Goal: Find specific page/section: Find specific page/section

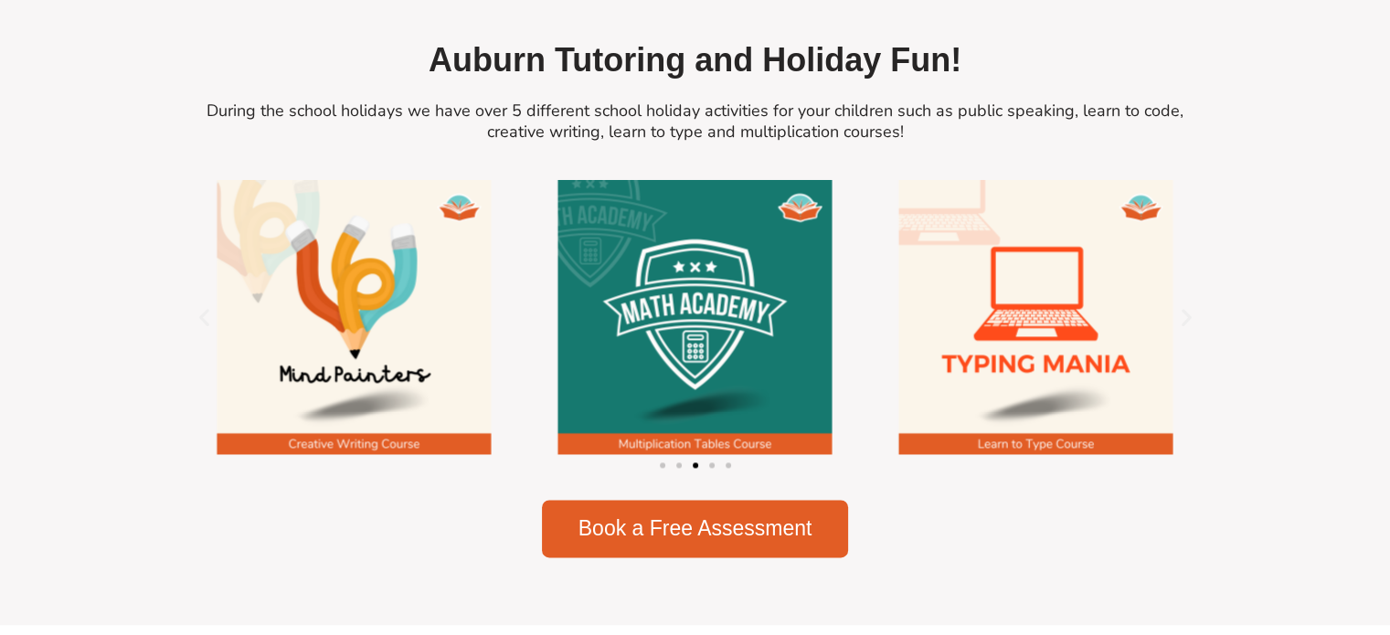
scroll to position [2558, 0]
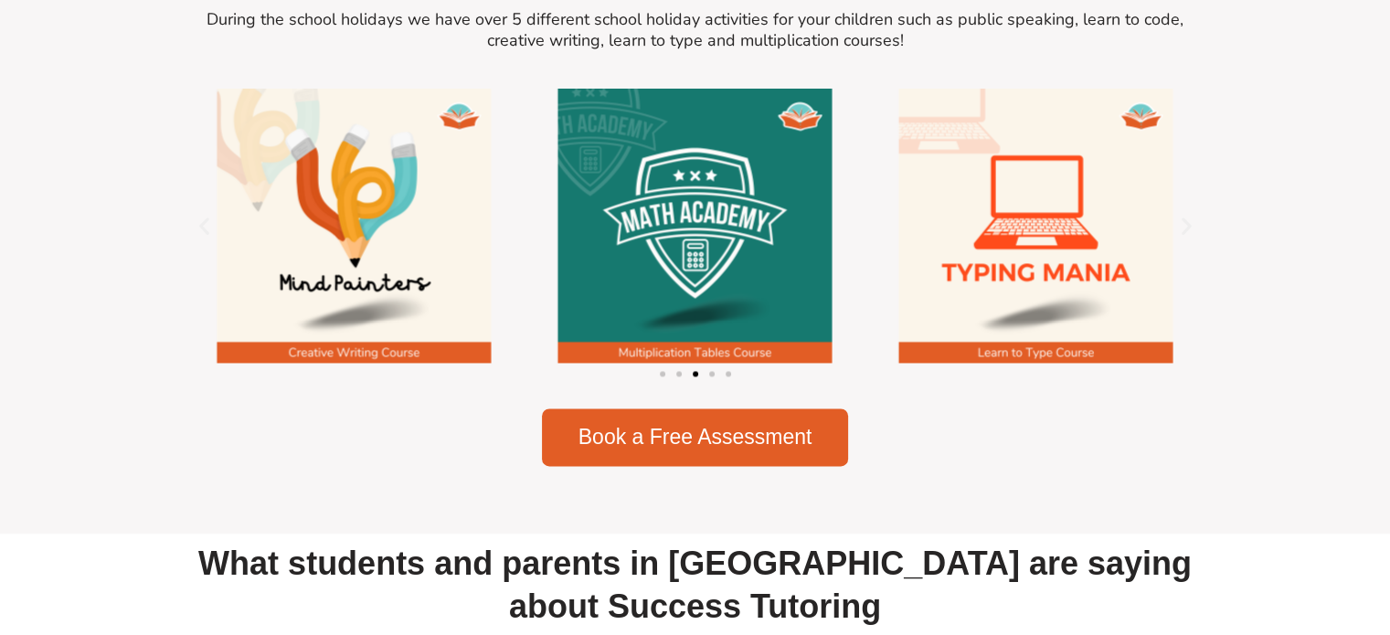
click at [365, 361] on img "3 / 5" at bounding box center [354, 226] width 274 height 274
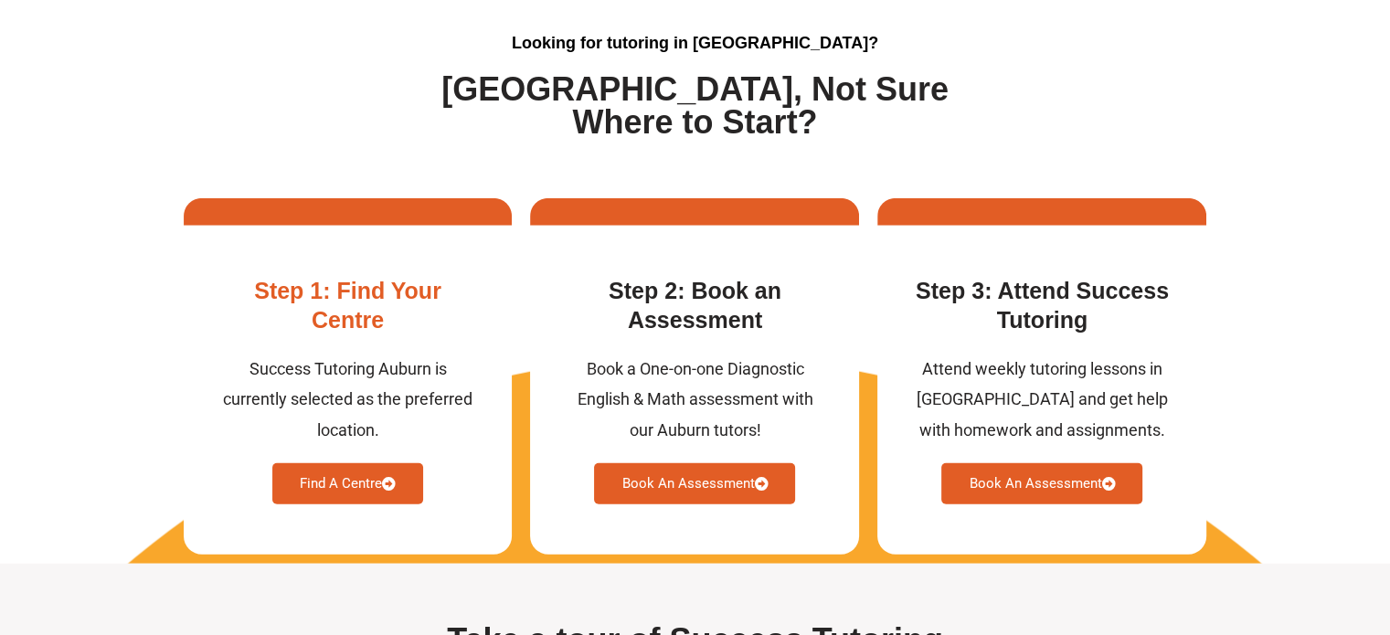
scroll to position [4751, 0]
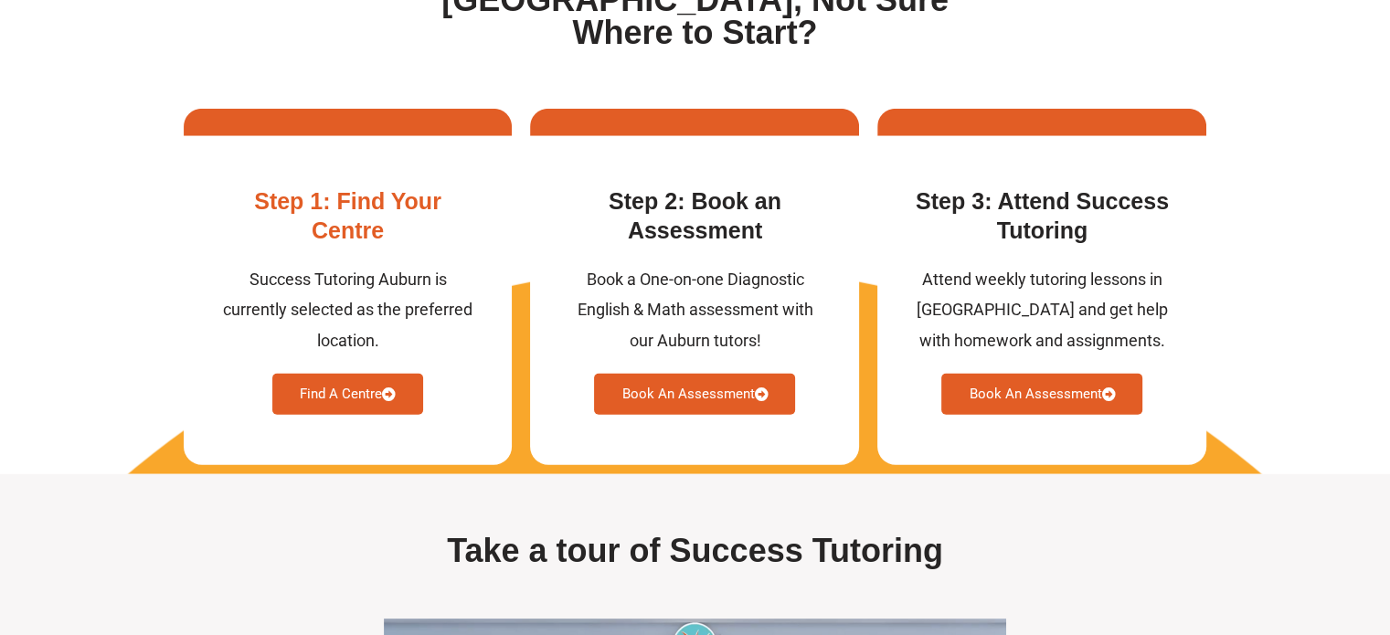
click at [362, 401] on link "Find A Centre" at bounding box center [347, 394] width 151 height 41
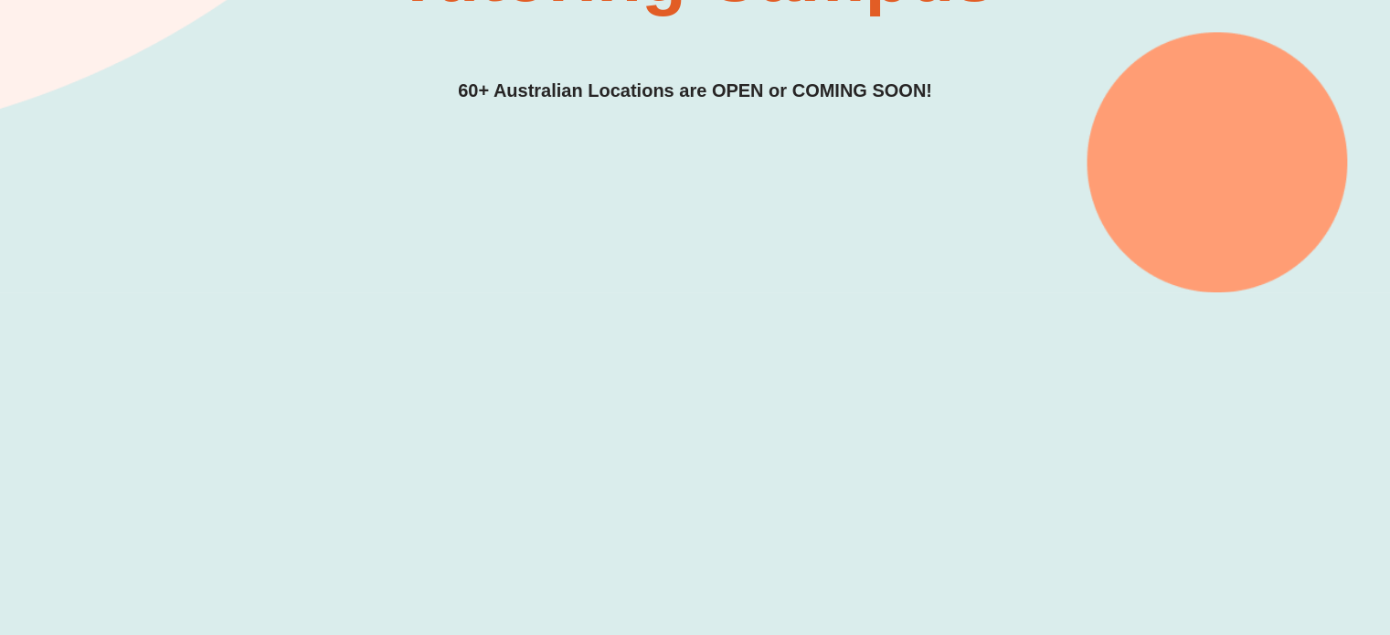
scroll to position [640, 0]
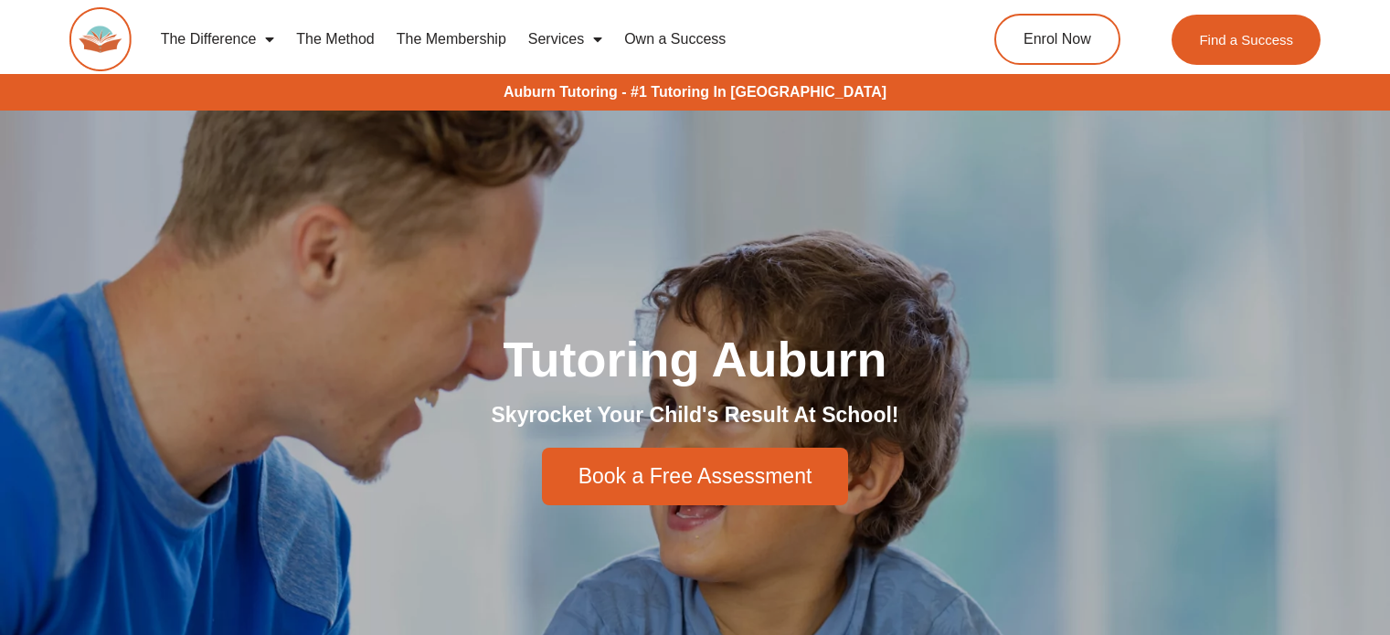
scroll to position [4759, 0]
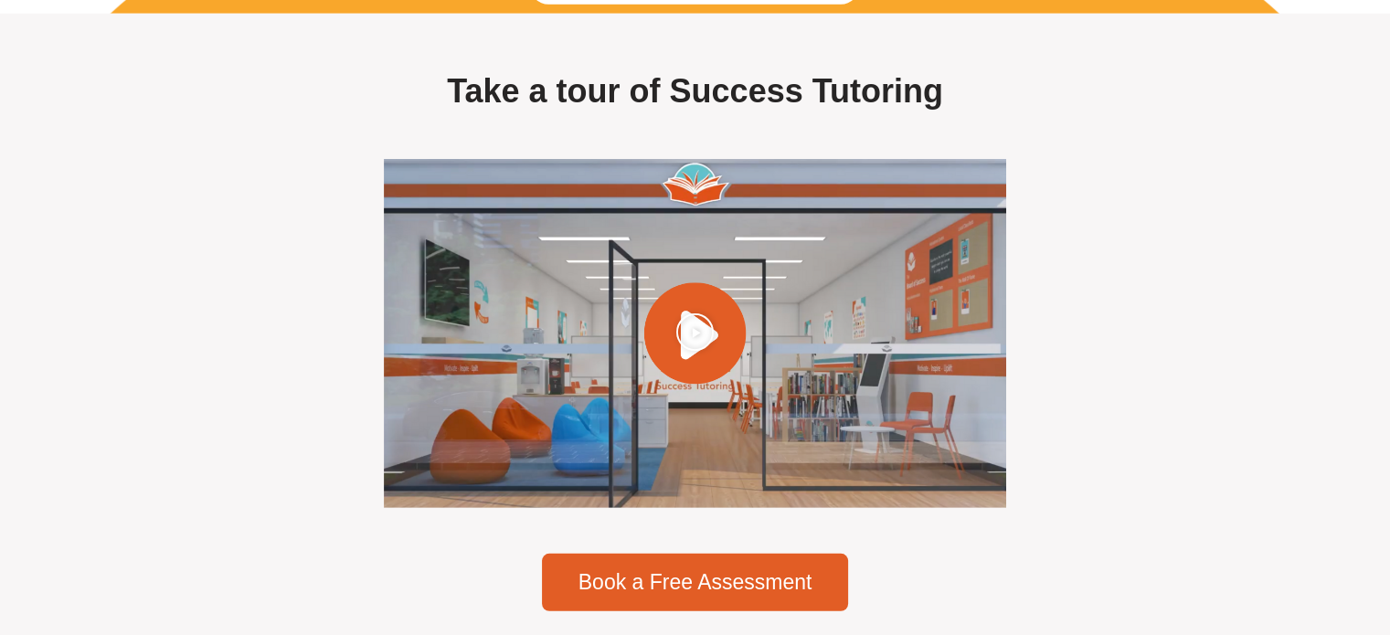
scroll to position [5299, 0]
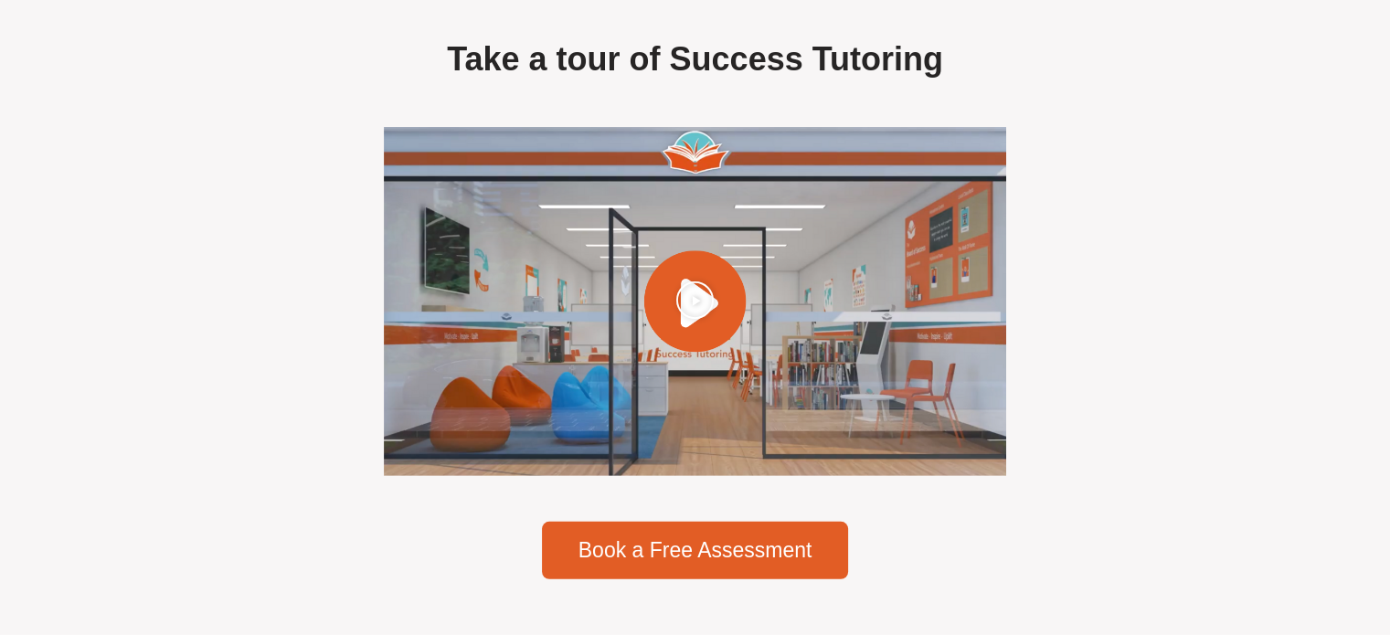
click at [709, 319] on icon "Play Video" at bounding box center [694, 299] width 39 height 39
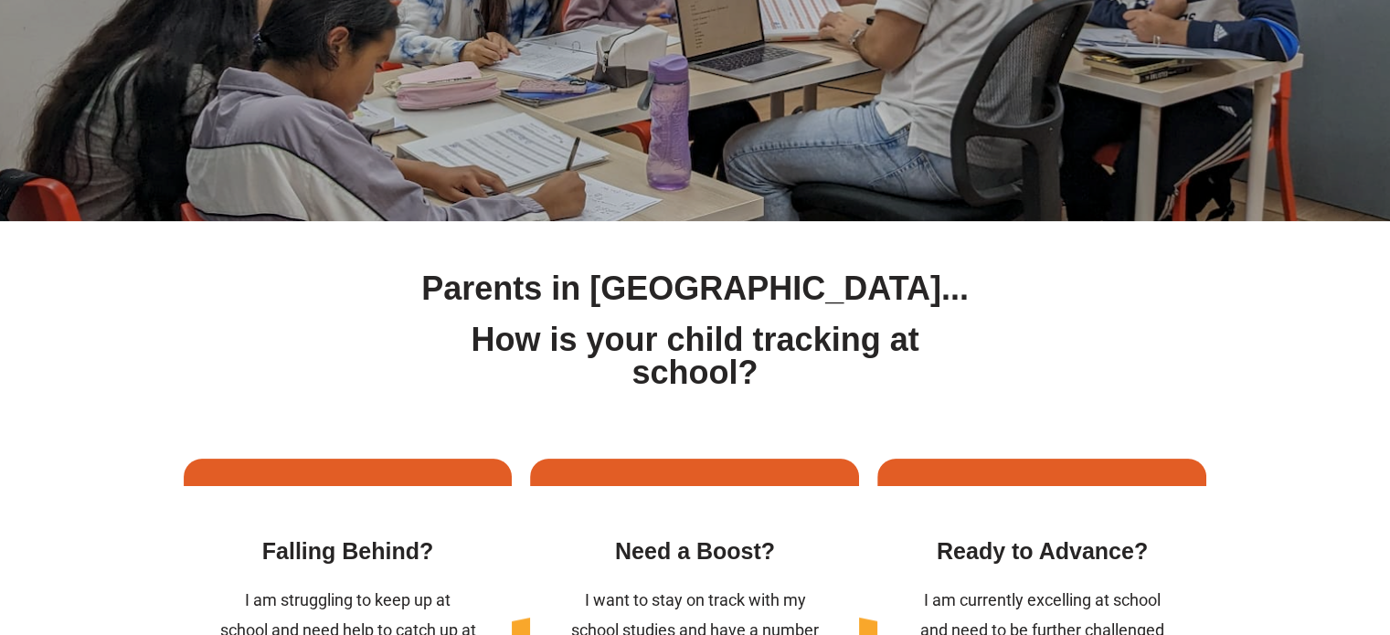
scroll to position [0, 0]
